Goal: Transaction & Acquisition: Obtain resource

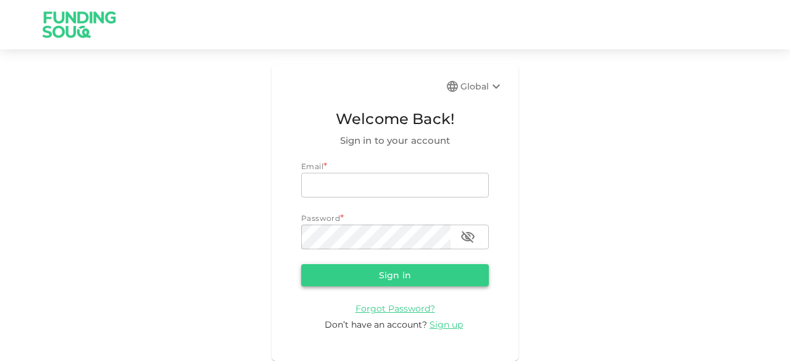
type input "sheikwaz@yahoo.com"
click at [372, 271] on button "Sign in" at bounding box center [395, 275] width 188 height 22
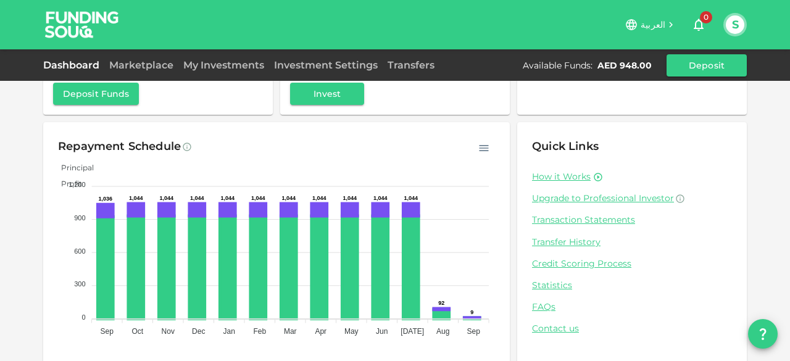
scroll to position [149, 0]
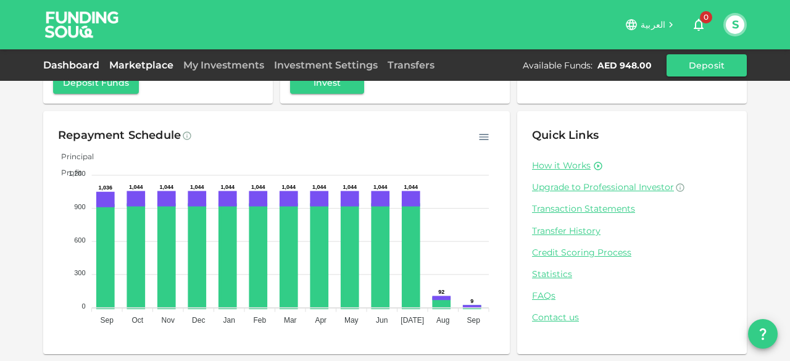
click at [160, 65] on link "Marketplace" at bounding box center [141, 65] width 74 height 12
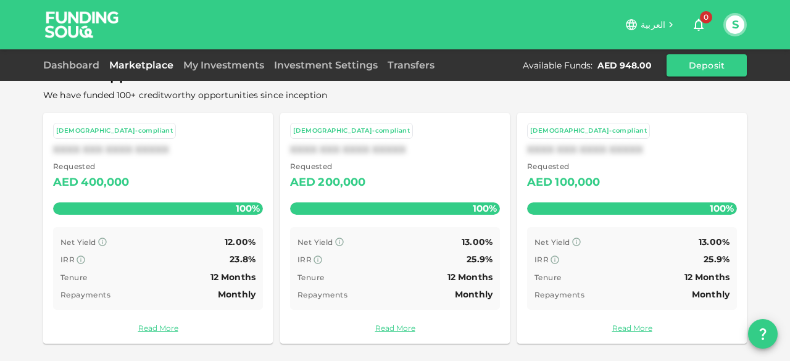
scroll to position [95, 0]
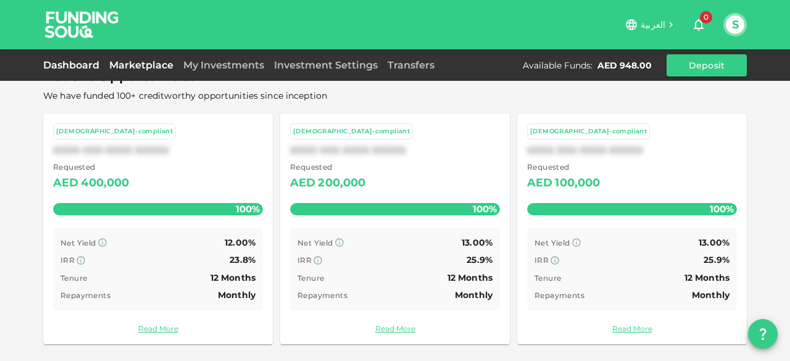
click at [79, 64] on link "Dashboard" at bounding box center [73, 65] width 61 height 12
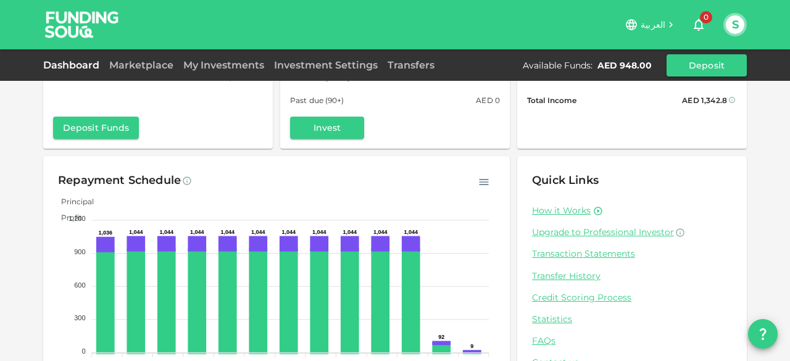
scroll to position [149, 0]
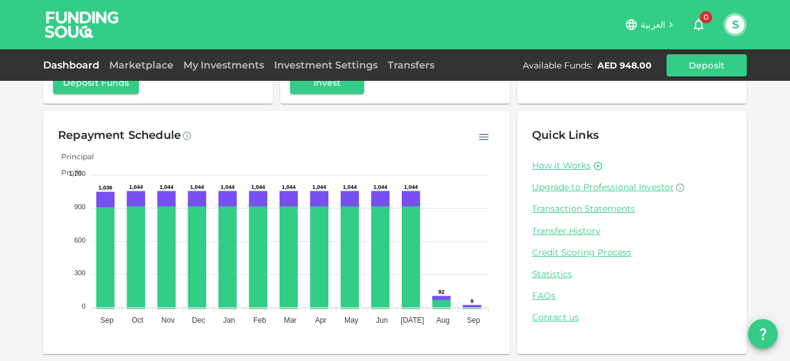
click at [416, 58] on div "Transfers" at bounding box center [411, 65] width 57 height 15
click at [416, 63] on link "Transfers" at bounding box center [411, 65] width 57 height 12
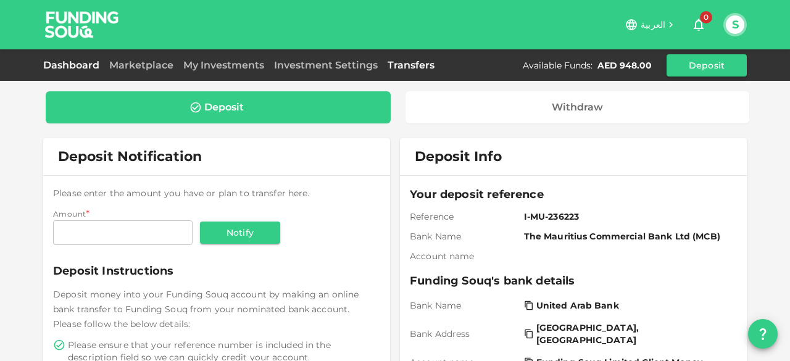
click at [64, 67] on link "Dashboard" at bounding box center [73, 65] width 61 height 12
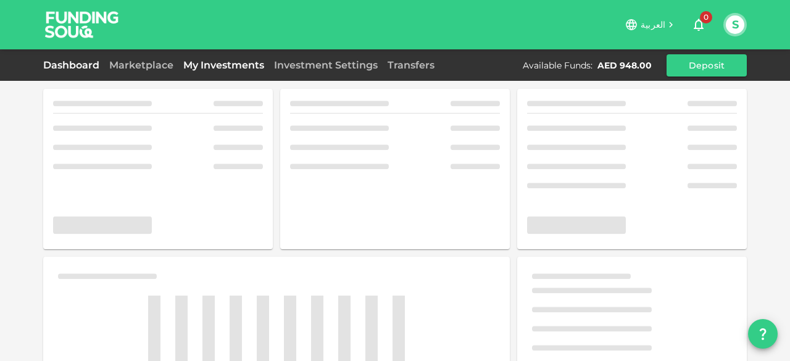
click at [214, 65] on link "My Investments" at bounding box center [223, 65] width 91 height 12
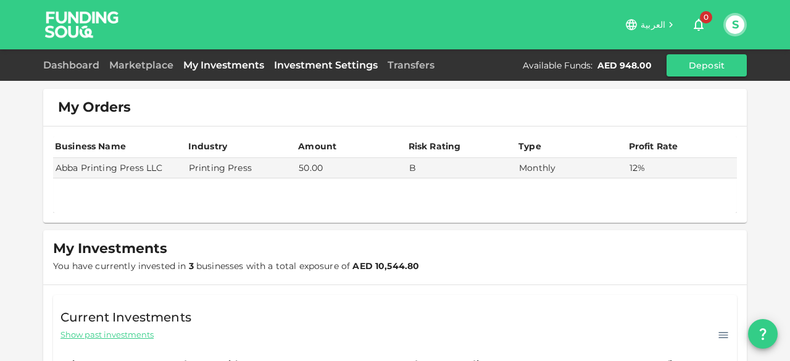
click at [337, 61] on link "Investment Settings" at bounding box center [326, 65] width 114 height 12
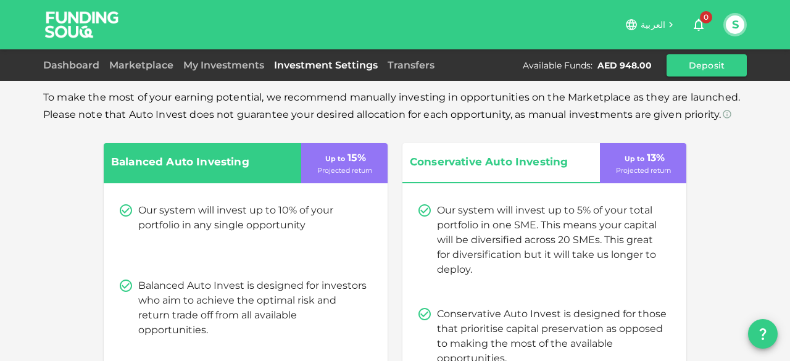
scroll to position [336, 0]
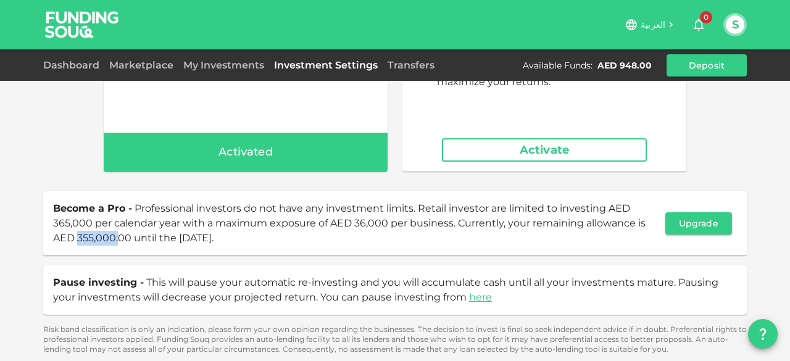
drag, startPoint x: 73, startPoint y: 236, endPoint x: 113, endPoint y: 237, distance: 40.1
click at [113, 237] on span "Professional investors do not have any investment limits. Retail investor are l…" at bounding box center [349, 222] width 592 height 41
click at [84, 226] on span "Professional investors do not have any investment limits. Retail investor are l…" at bounding box center [349, 222] width 592 height 41
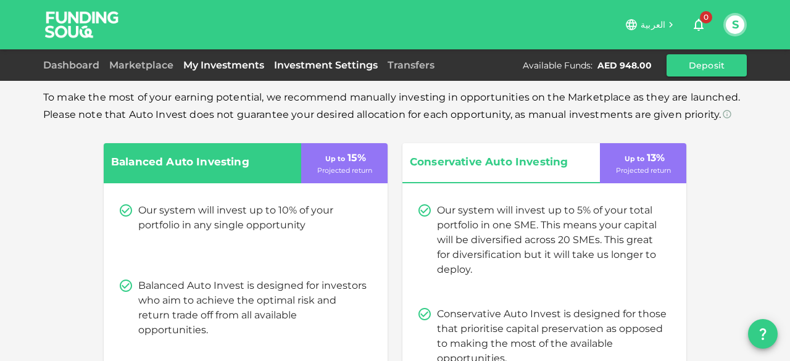
click at [220, 67] on link "My Investments" at bounding box center [223, 65] width 91 height 12
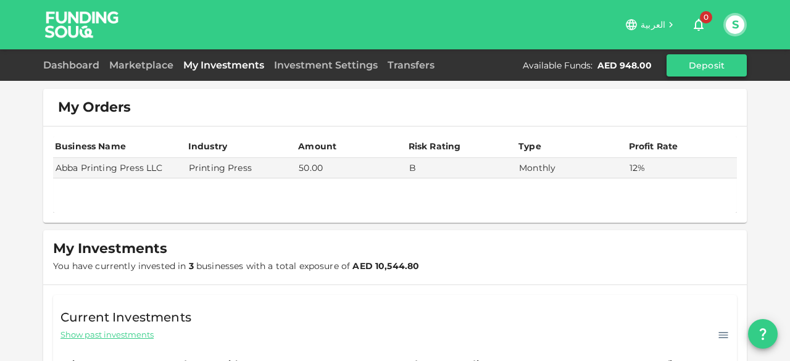
click at [703, 63] on button "Deposit" at bounding box center [706, 65] width 80 height 22
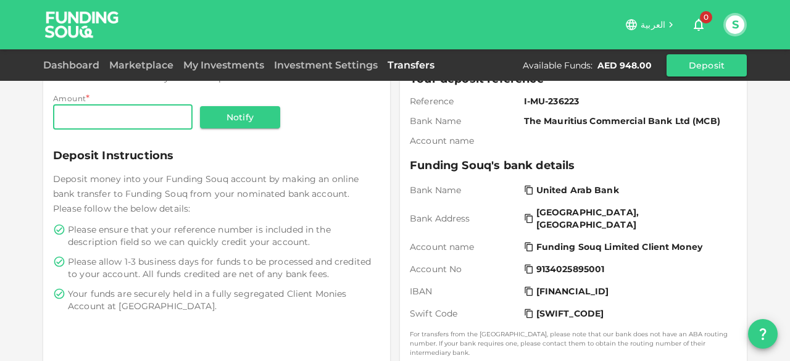
scroll to position [123, 0]
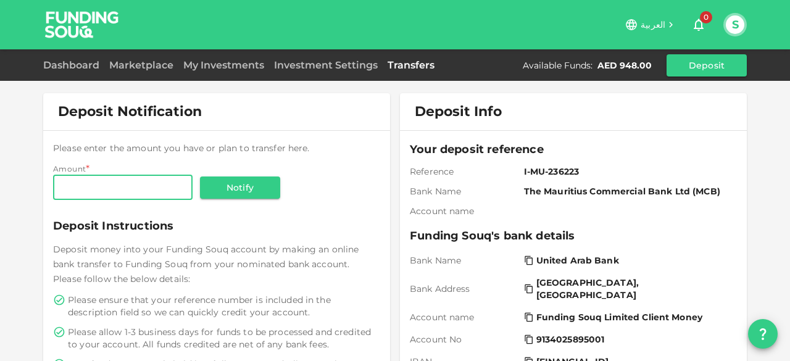
scroll to position [123, 0]
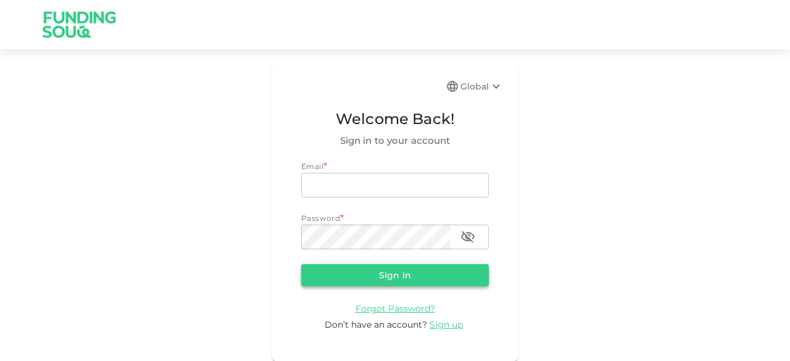
type input "[EMAIL_ADDRESS][DOMAIN_NAME]"
click at [358, 281] on button "Sign in" at bounding box center [395, 275] width 188 height 22
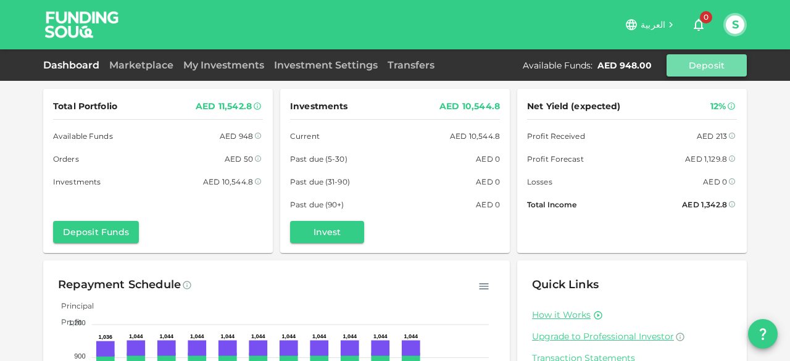
click at [694, 66] on button "Deposit" at bounding box center [706, 65] width 80 height 22
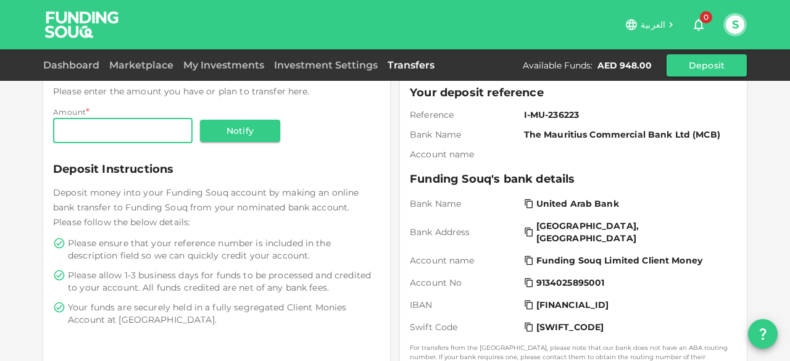
scroll to position [123, 0]
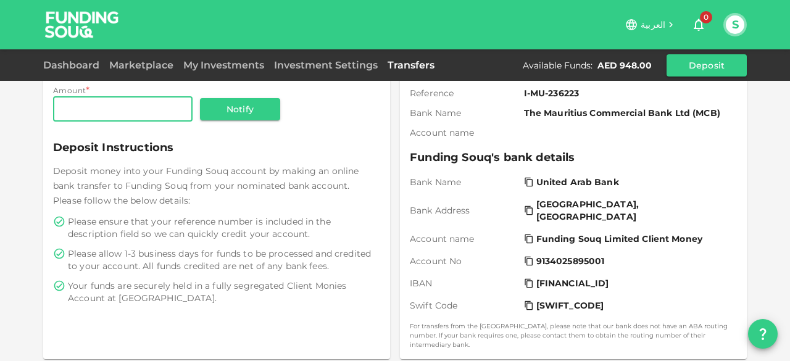
click at [131, 114] on input "Amount" at bounding box center [122, 109] width 139 height 25
drag, startPoint x: 111, startPoint y: 114, endPoint x: 25, endPoint y: 110, distance: 86.5
click at [25, 110] on div "Deposit Withdraw Deposit Notification Please enter the amount you have or plan …" at bounding box center [395, 219] width 790 height 684
type input "18,500"
click at [266, 219] on span "Please ensure that your reference number is included in the description field s…" at bounding box center [223, 227] width 310 height 25
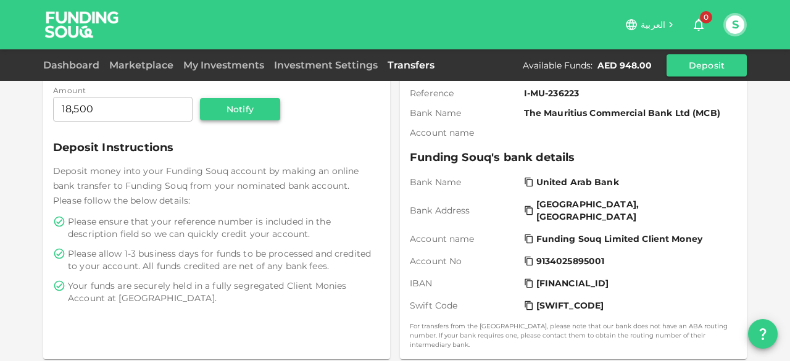
click at [221, 109] on button "Notify" at bounding box center [240, 109] width 80 height 22
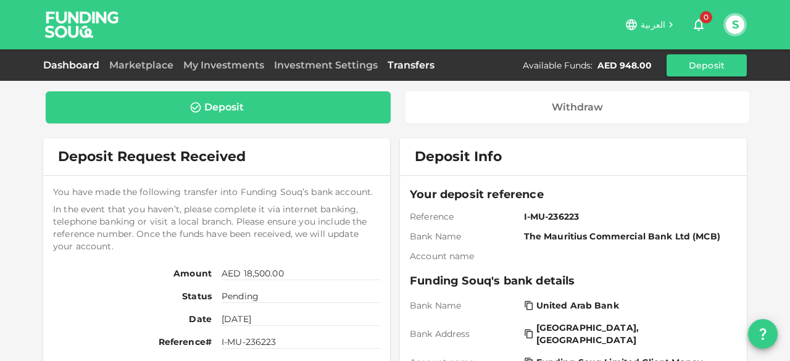
click at [49, 65] on link "Dashboard" at bounding box center [73, 65] width 61 height 12
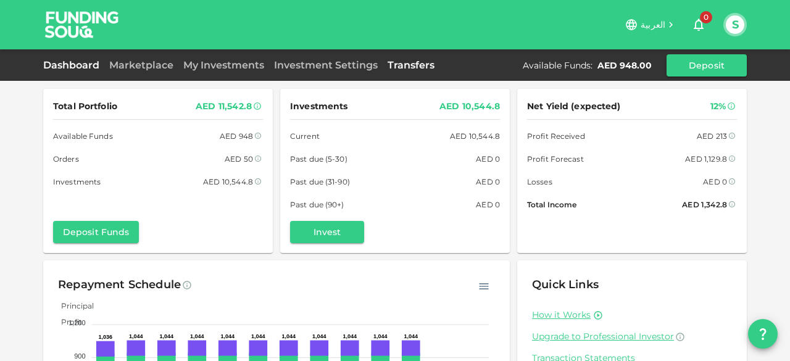
click at [410, 68] on link "Transfers" at bounding box center [411, 65] width 57 height 12
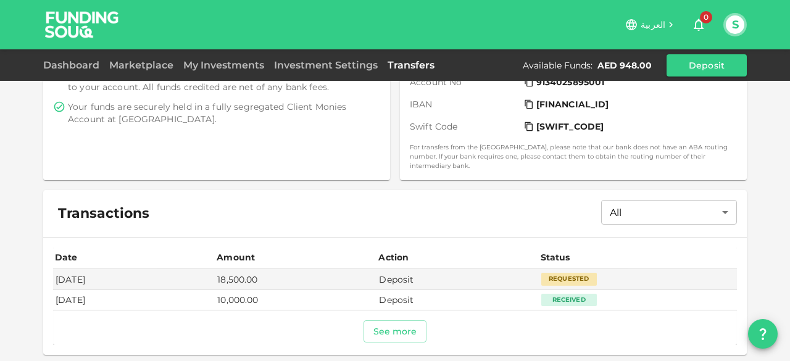
scroll to position [332, 0]
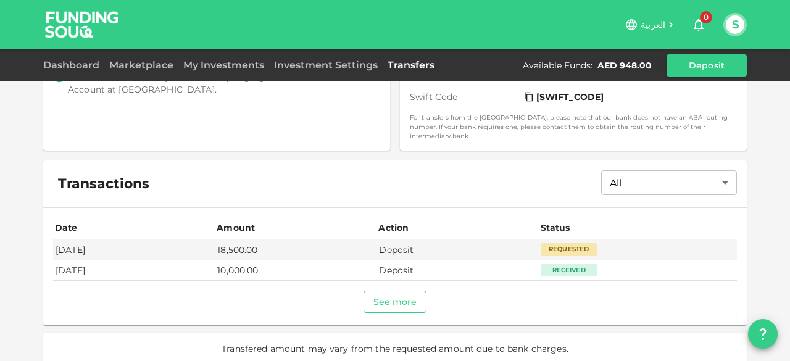
click at [383, 296] on button "See more" at bounding box center [395, 302] width 64 height 22
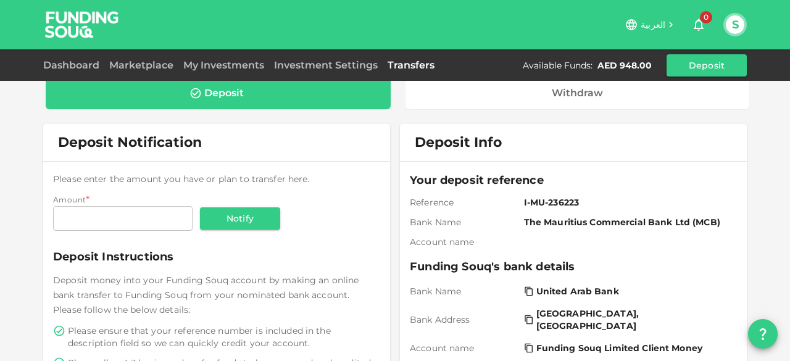
scroll to position [0, 0]
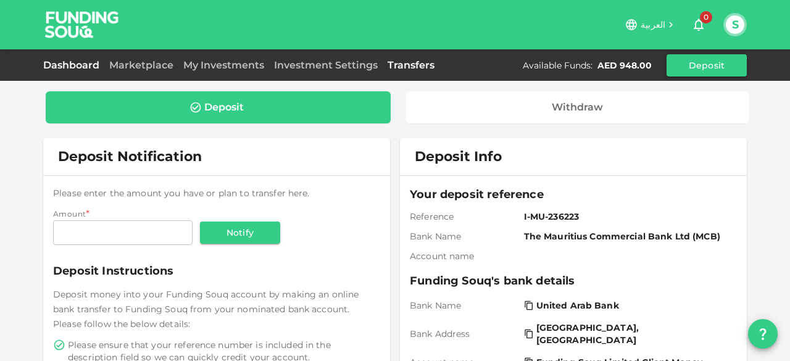
click at [81, 68] on link "Dashboard" at bounding box center [73, 65] width 61 height 12
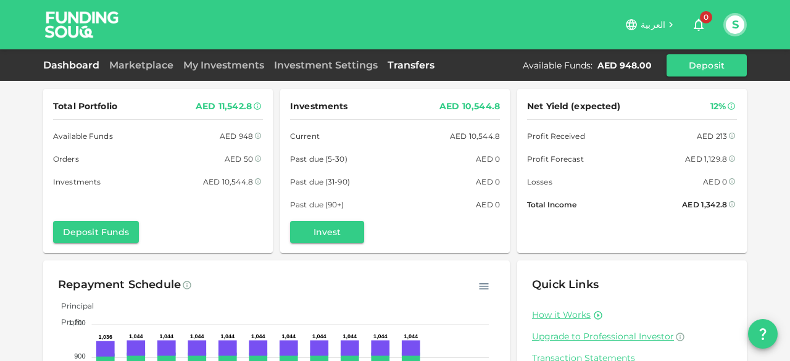
click at [406, 66] on link "Transfers" at bounding box center [411, 65] width 57 height 12
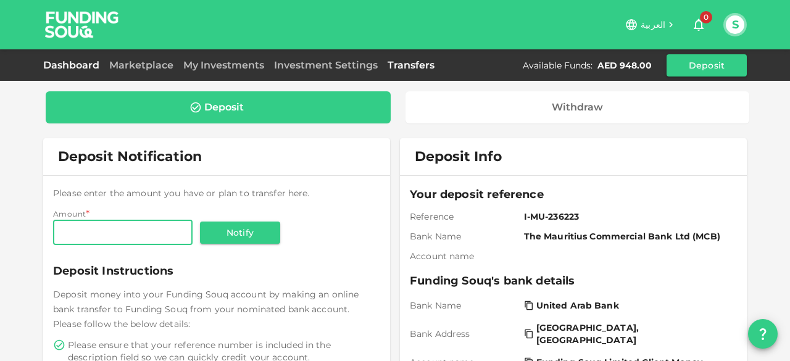
click at [81, 62] on link "Dashboard" at bounding box center [73, 65] width 61 height 12
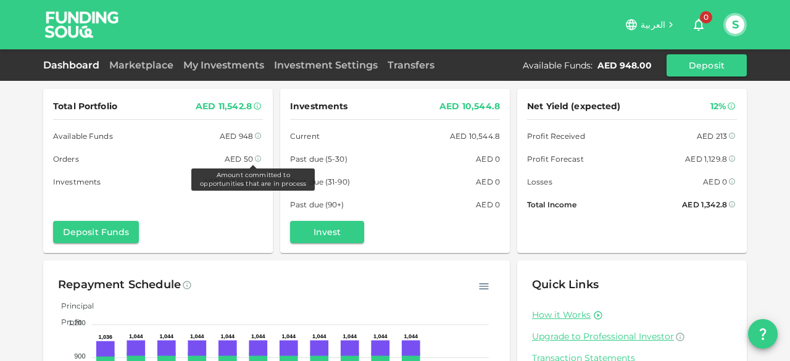
click at [255, 159] on icon at bounding box center [258, 159] width 6 height 6
